Goal: Book appointment/travel/reservation

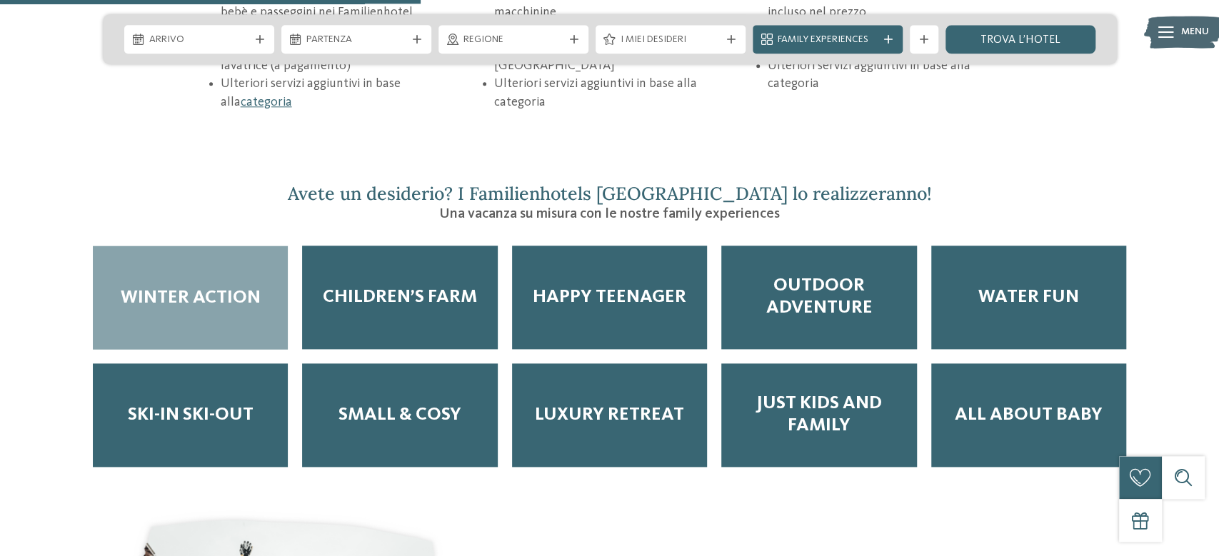
scroll to position [2296, 0]
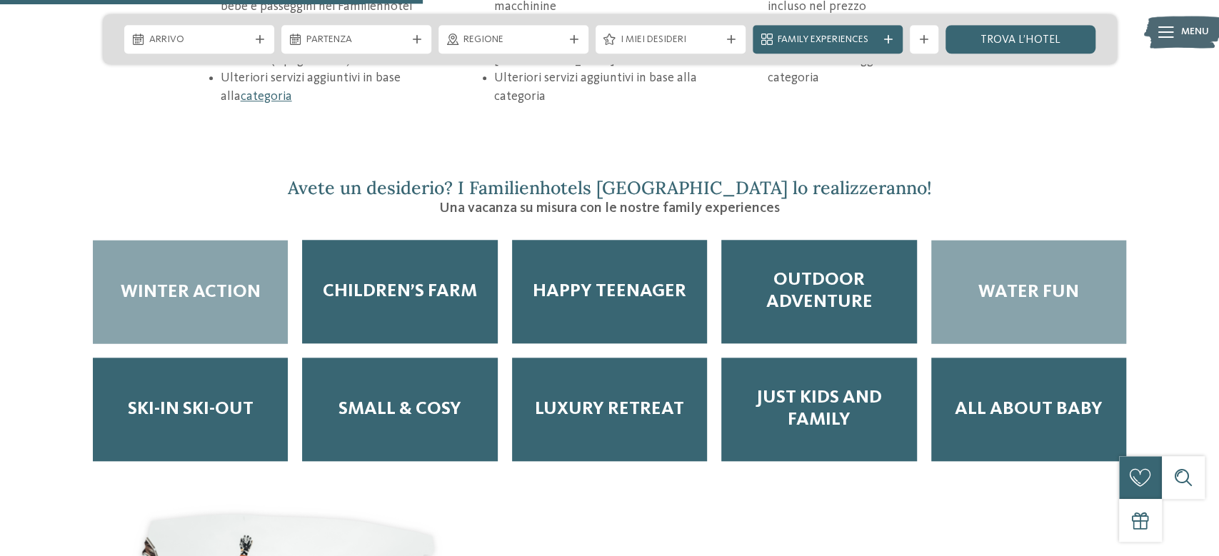
click at [1035, 281] on span "Water Fun" at bounding box center [1028, 292] width 101 height 22
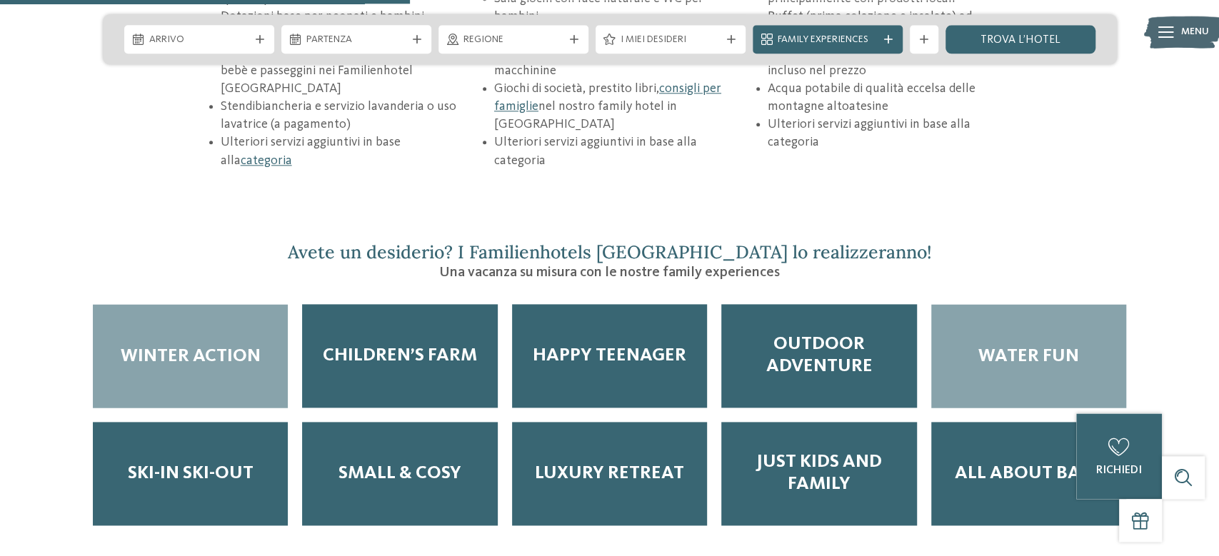
scroll to position [2219, 0]
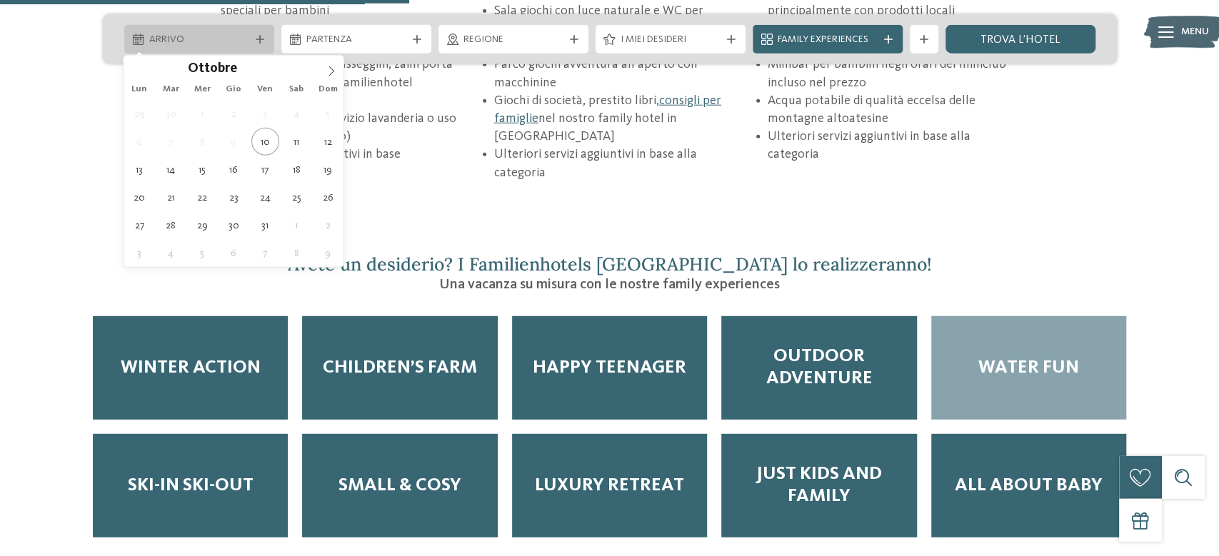
click at [256, 38] on icon at bounding box center [260, 39] width 9 height 9
click at [333, 74] on icon at bounding box center [331, 71] width 10 height 10
type div "[DATE]"
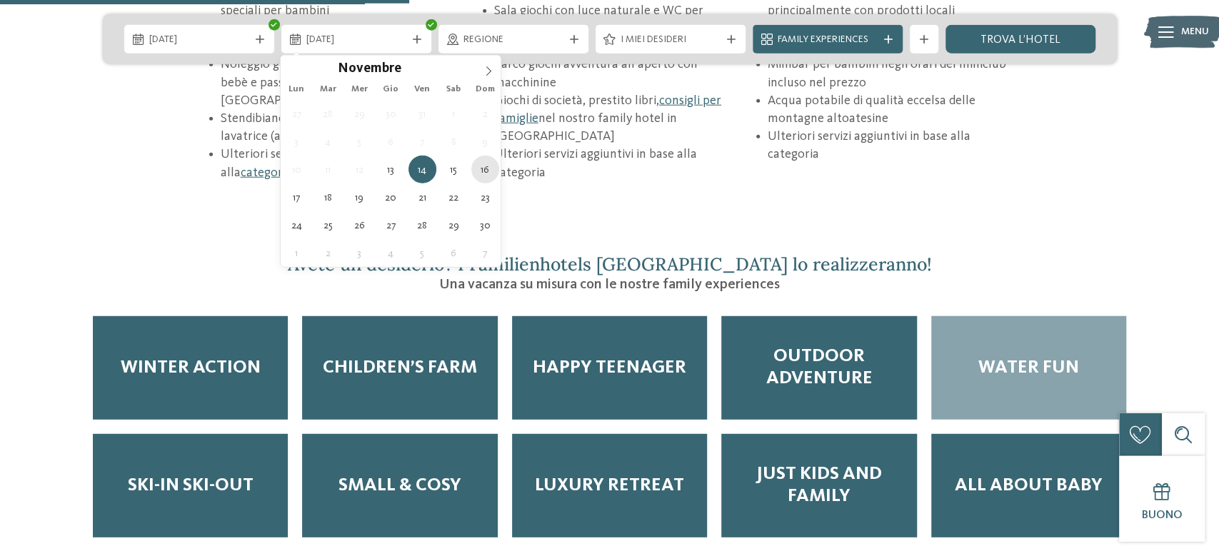
type div "[DATE]"
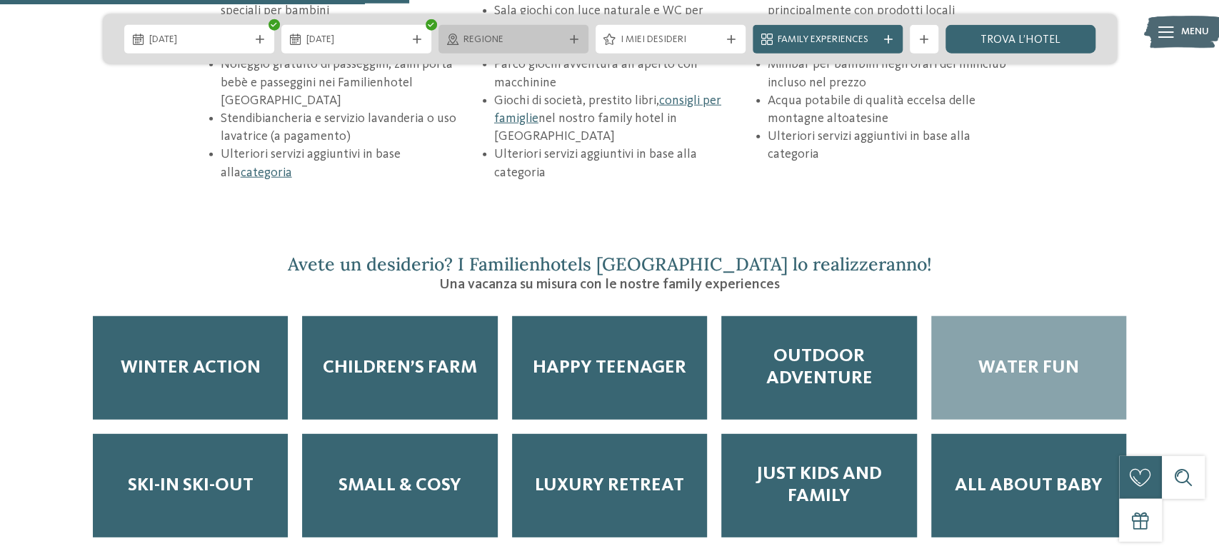
click at [568, 40] on div at bounding box center [574, 39] width 14 height 9
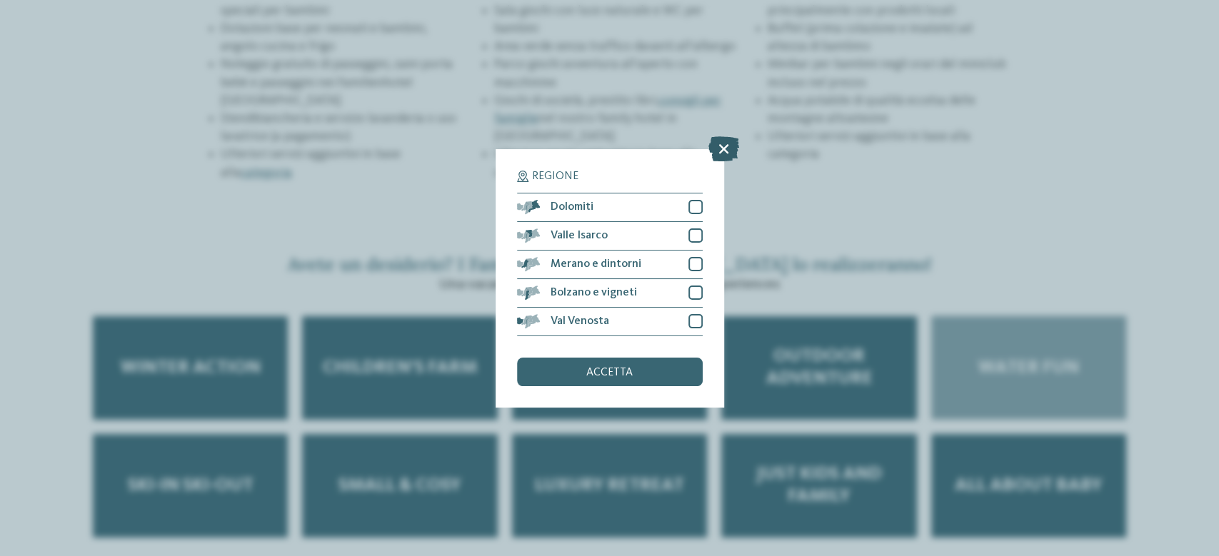
click at [720, 147] on icon at bounding box center [723, 148] width 31 height 25
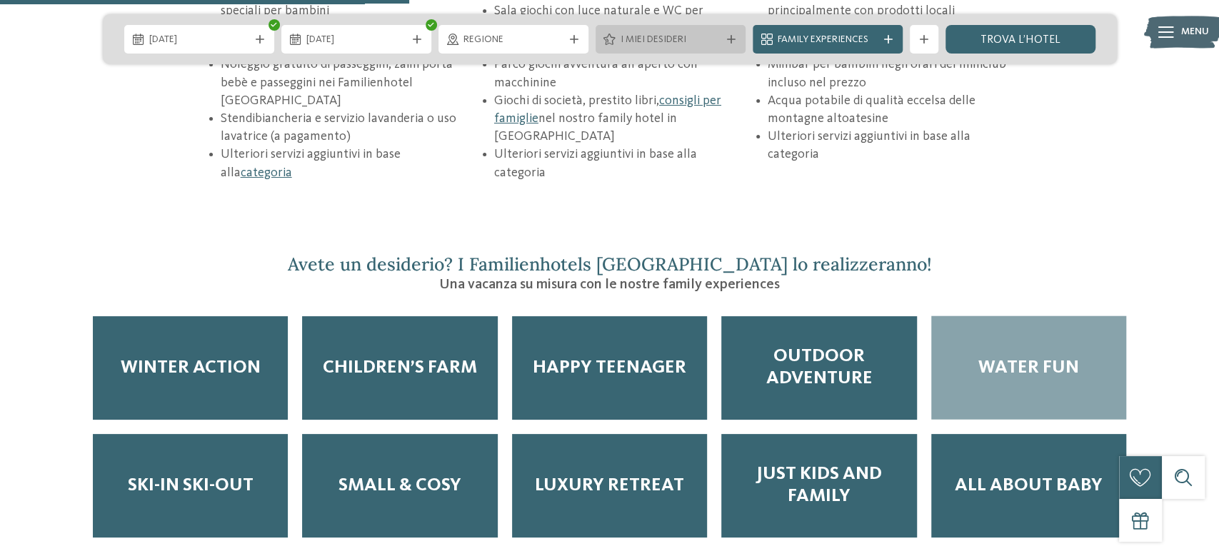
click at [732, 36] on icon at bounding box center [731, 39] width 9 height 9
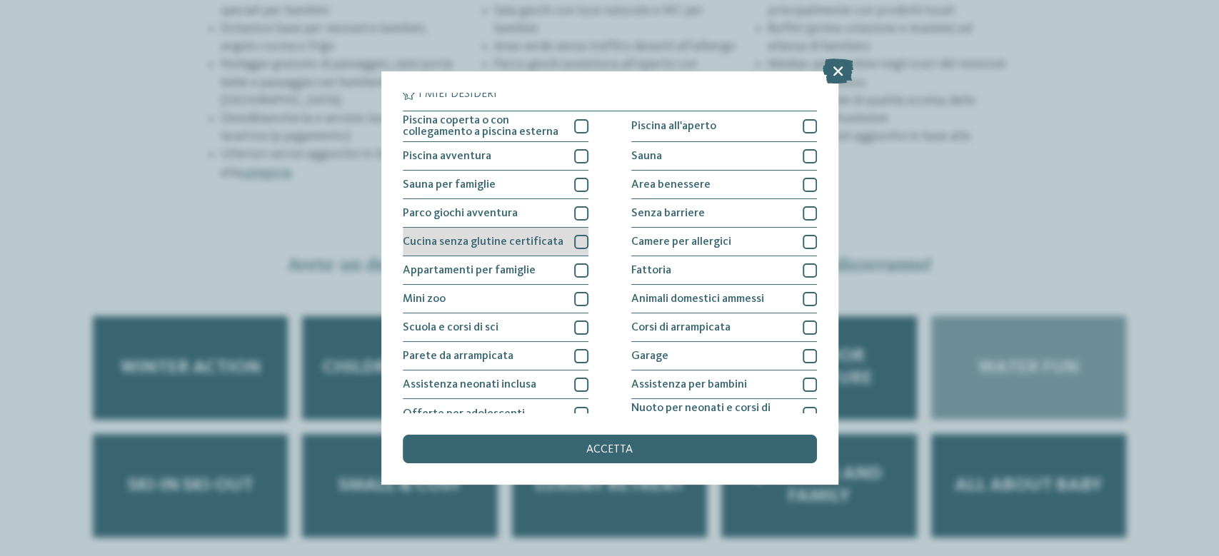
scroll to position [0, 0]
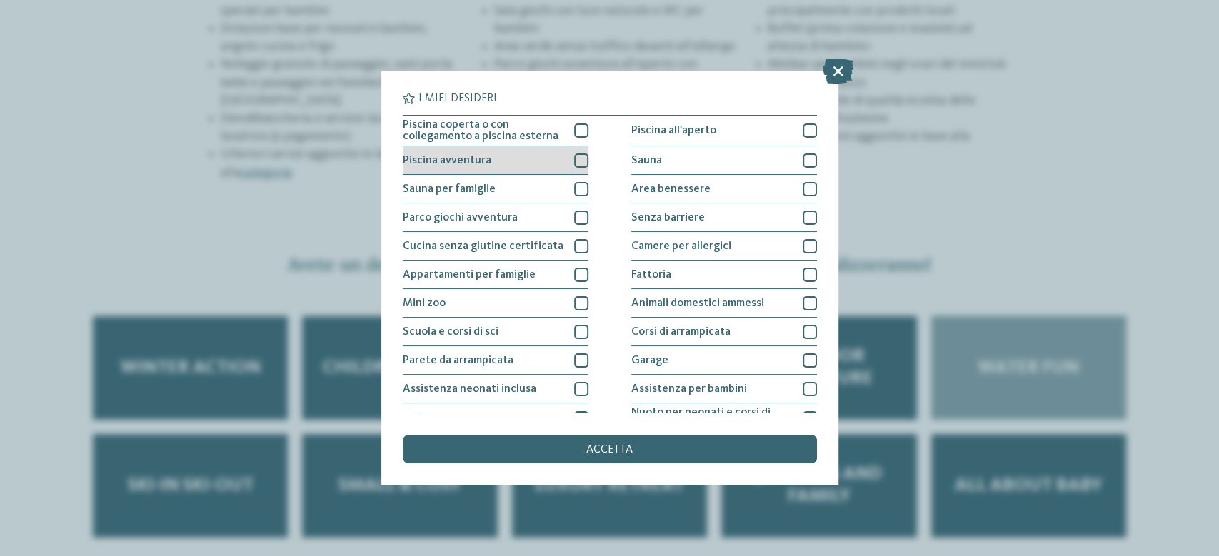
click at [583, 164] on div at bounding box center [581, 161] width 14 height 14
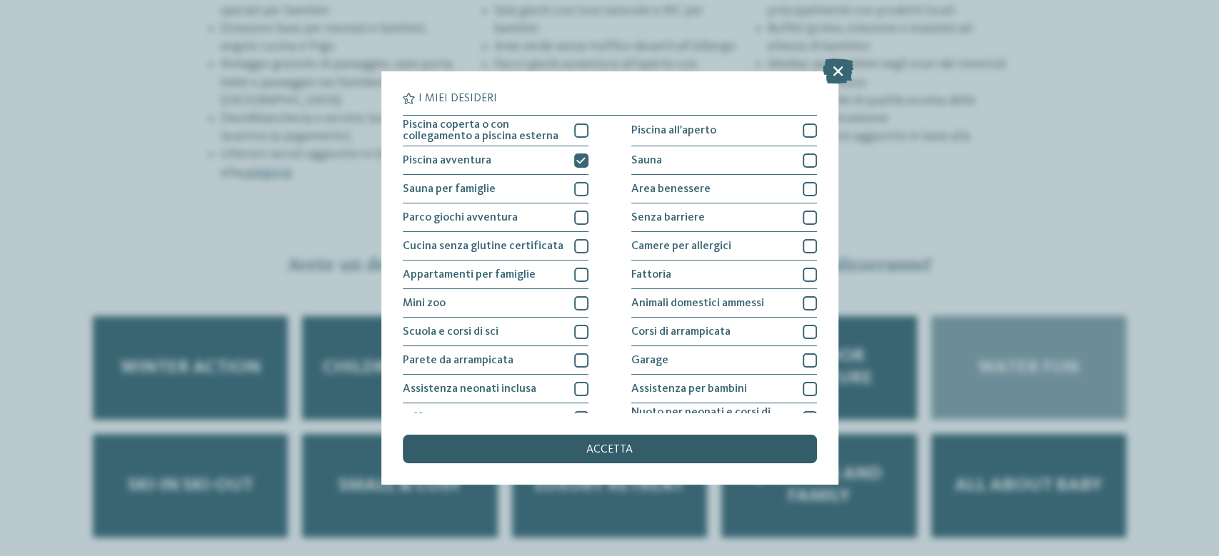
click at [616, 444] on div "accetta" at bounding box center [610, 449] width 414 height 29
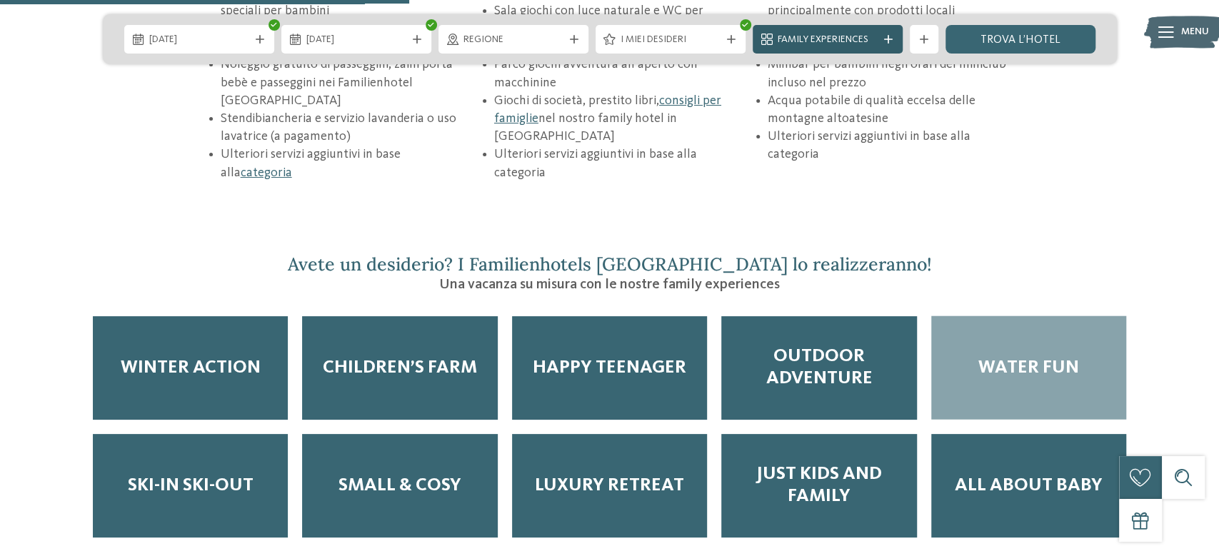
click at [884, 39] on icon at bounding box center [888, 39] width 9 height 9
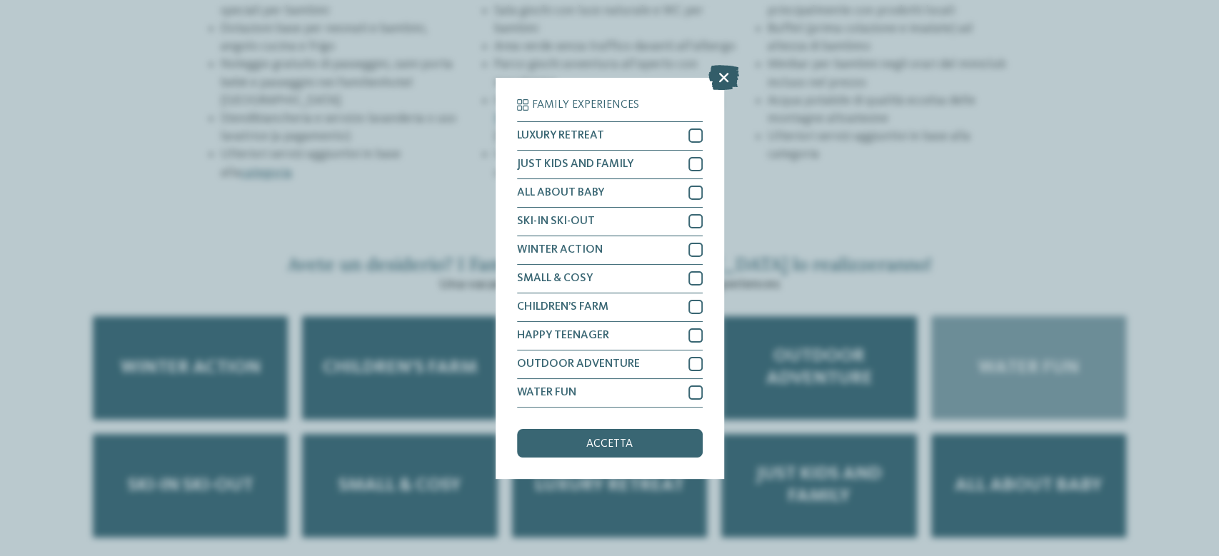
click at [729, 76] on icon at bounding box center [723, 76] width 31 height 25
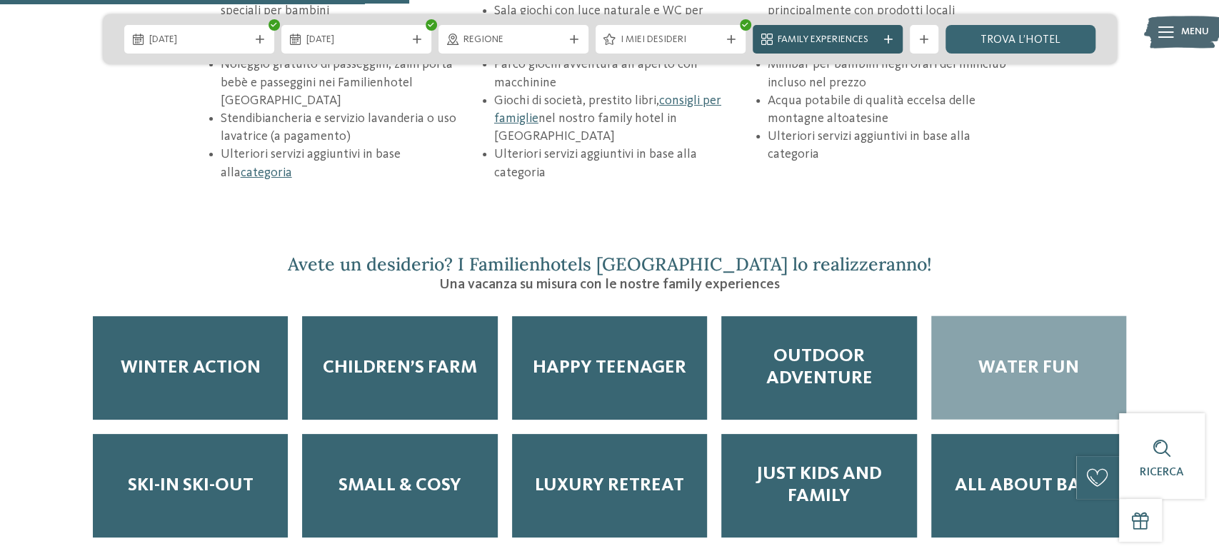
click at [890, 41] on icon at bounding box center [888, 39] width 9 height 9
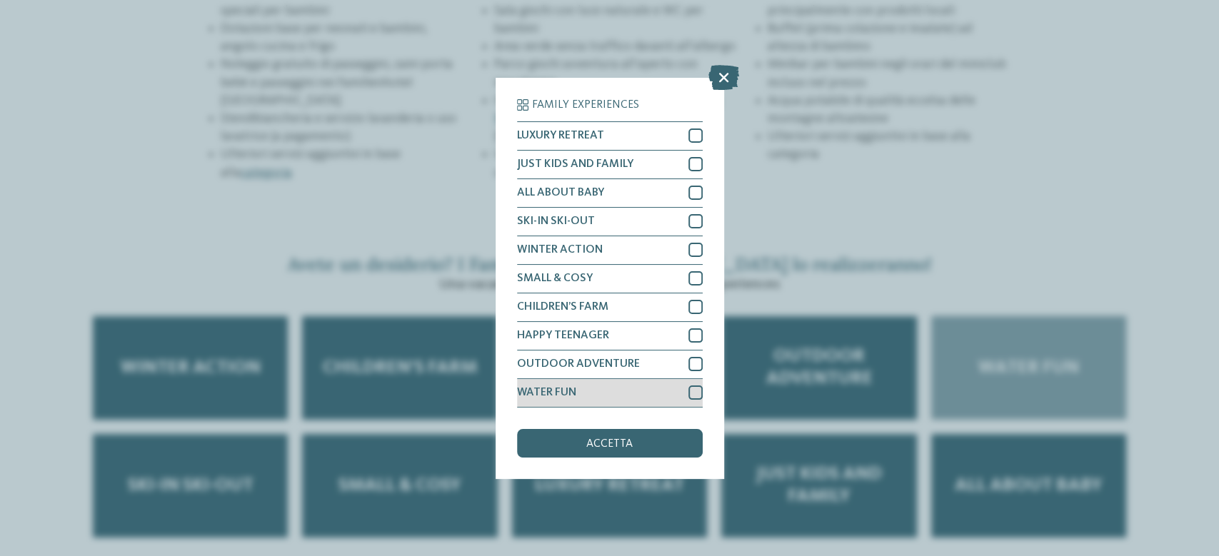
click at [695, 392] on div at bounding box center [695, 393] width 14 height 14
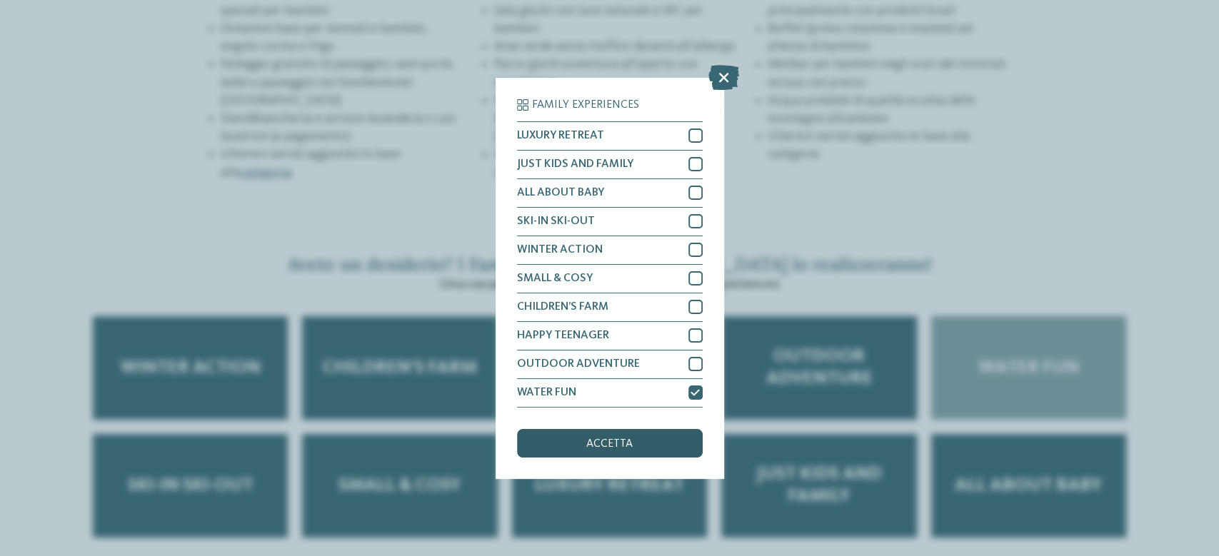
click at [629, 443] on span "accetta" at bounding box center [609, 443] width 46 height 11
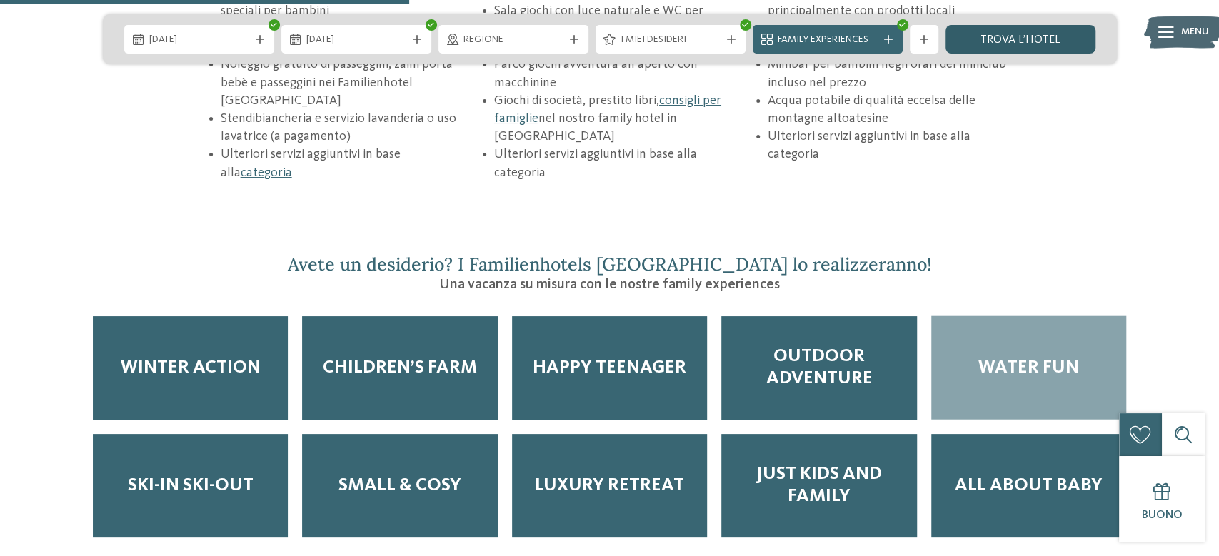
click at [1025, 31] on link "trova l’hotel" at bounding box center [1020, 39] width 150 height 29
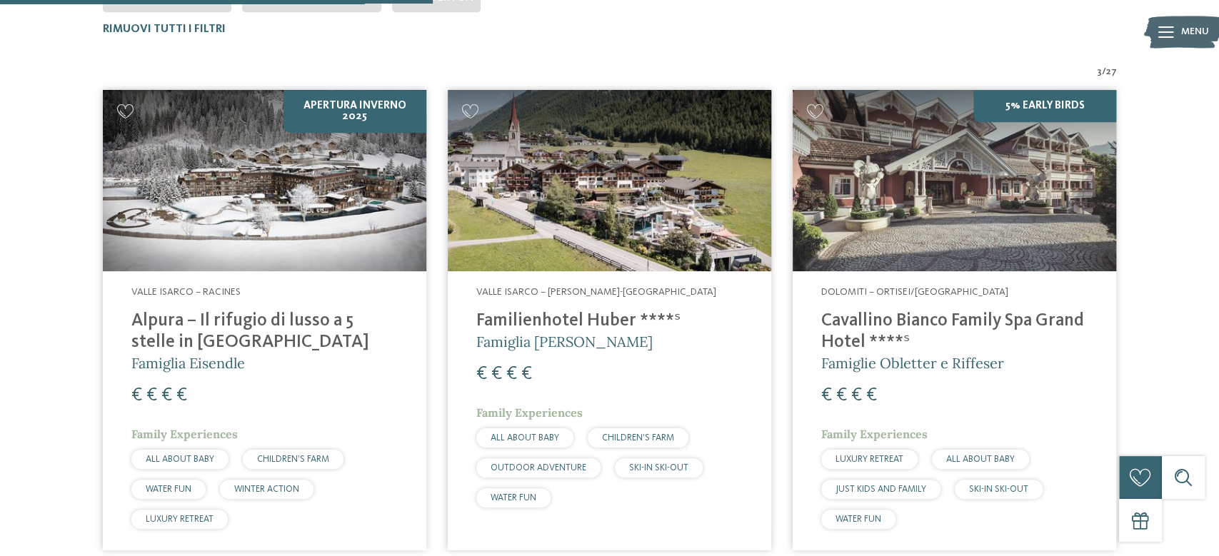
scroll to position [477, 0]
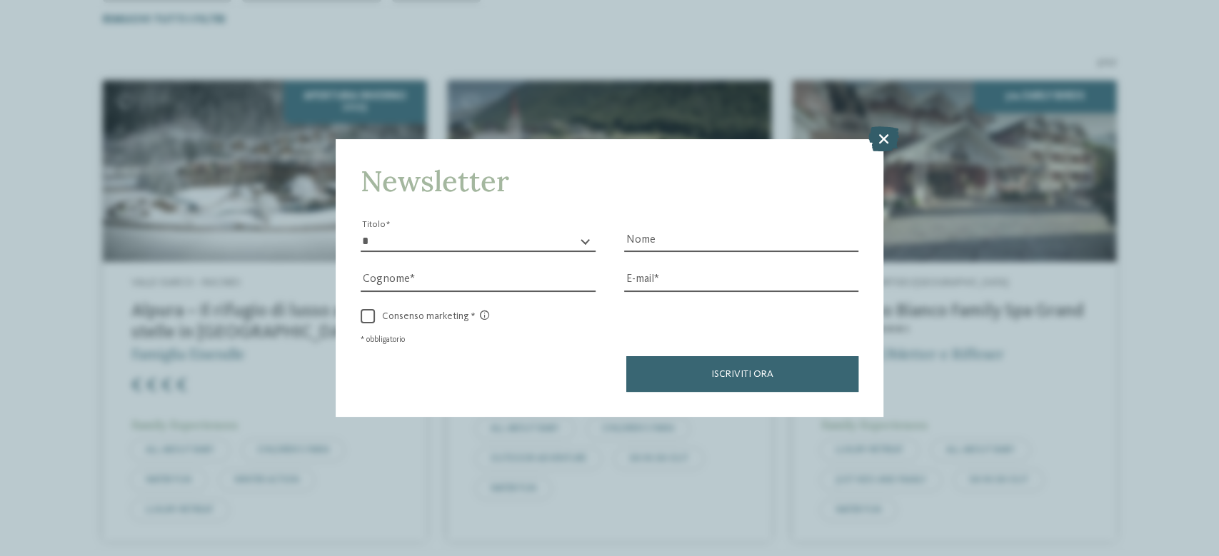
click at [881, 134] on icon at bounding box center [883, 138] width 31 height 25
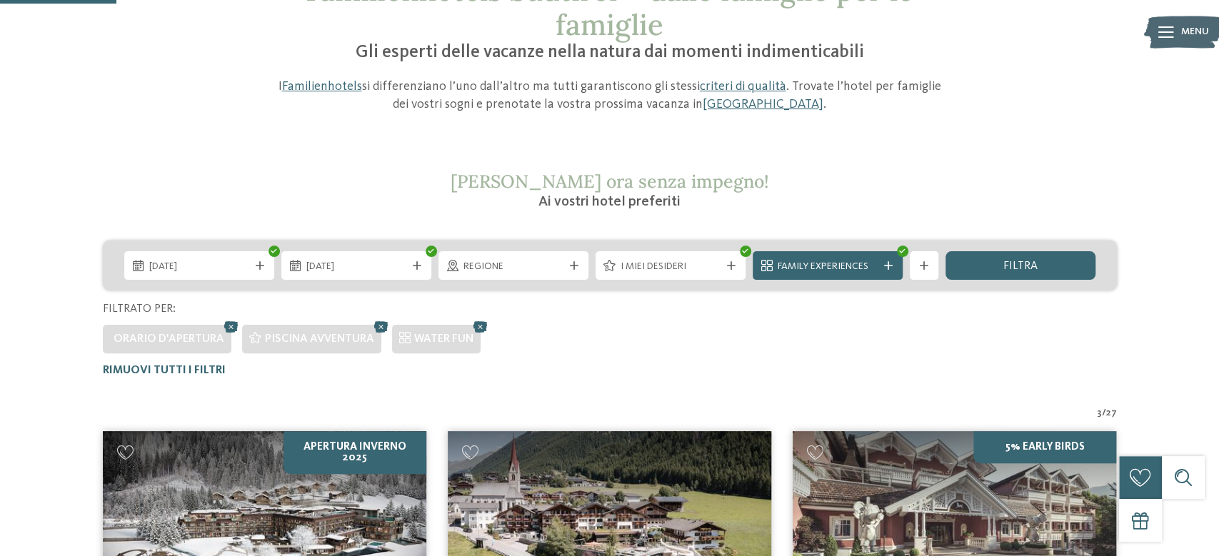
scroll to position [126, 0]
click at [381, 329] on icon at bounding box center [381, 327] width 21 height 19
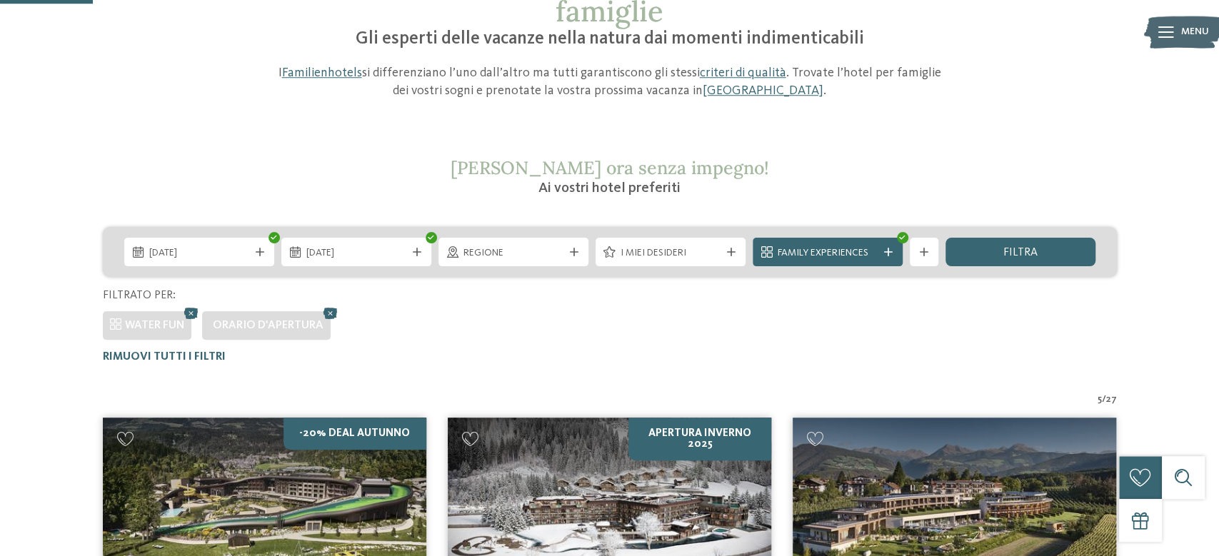
scroll to position [139, 0]
